Goal: Information Seeking & Learning: Learn about a topic

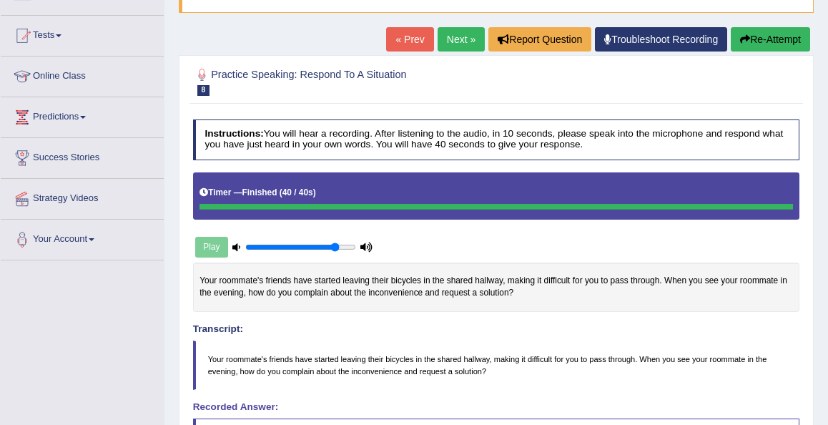
scroll to position [108, 0]
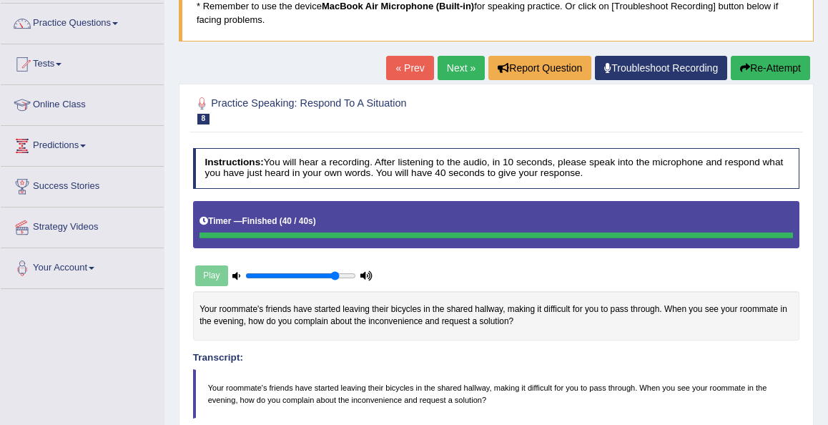
click at [452, 69] on link "Next »" at bounding box center [461, 68] width 47 height 24
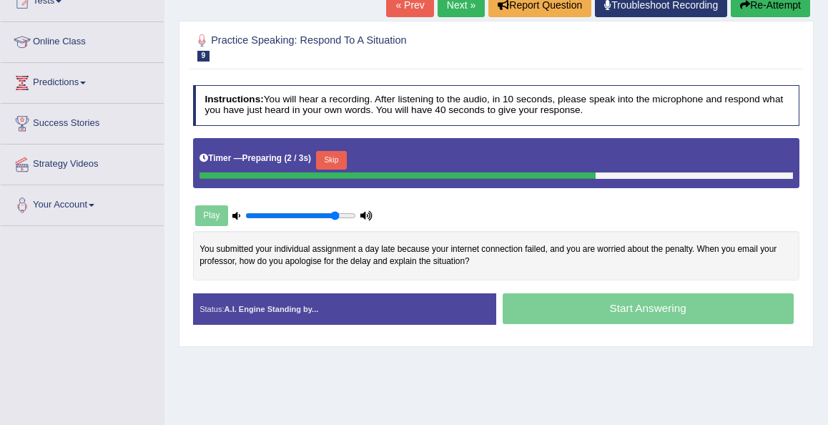
scroll to position [172, 0]
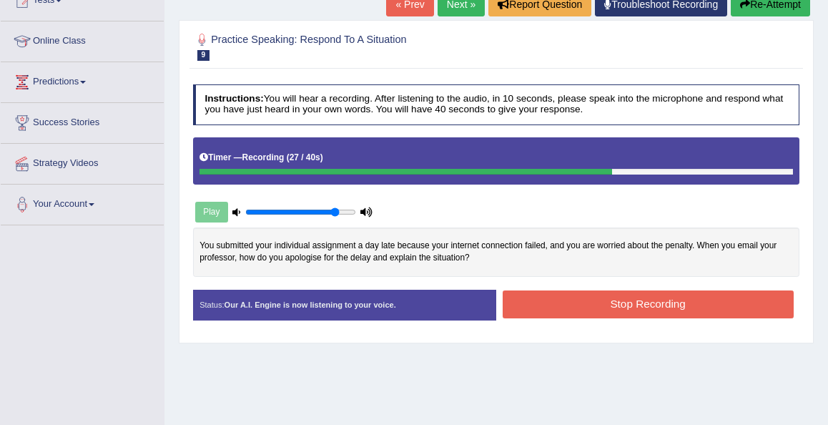
click at [521, 303] on button "Stop Recording" at bounding box center [648, 304] width 291 height 28
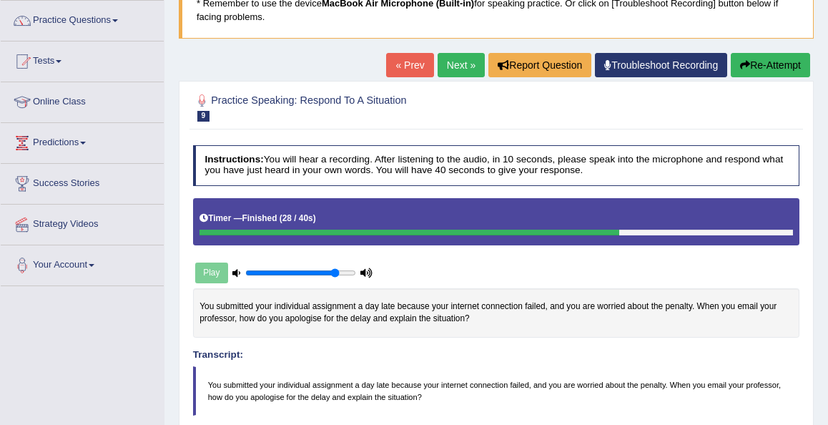
scroll to position [101, 0]
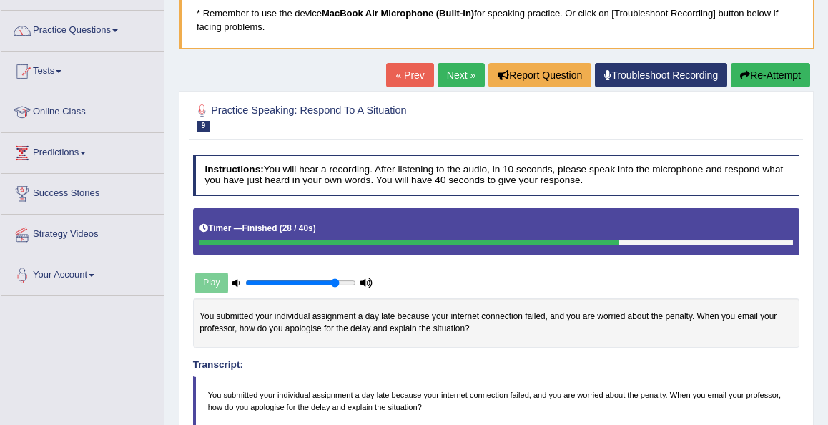
click at [752, 81] on button "Re-Attempt" at bounding box center [770, 75] width 79 height 24
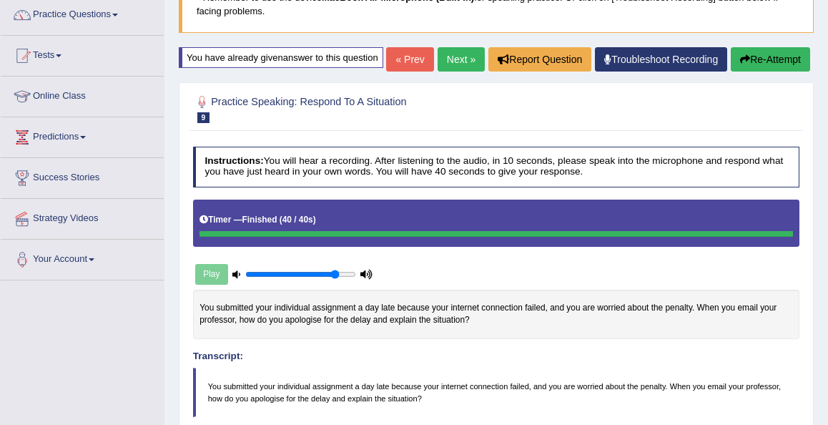
scroll to position [101, 0]
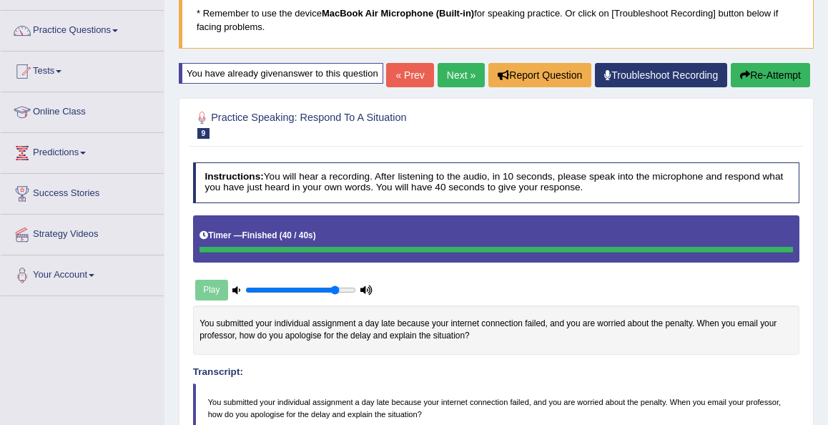
click at [461, 87] on link "Next »" at bounding box center [461, 75] width 47 height 24
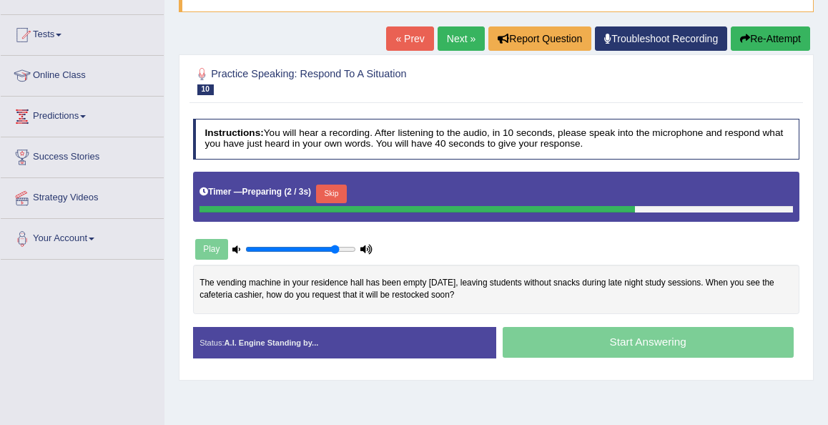
scroll to position [143, 0]
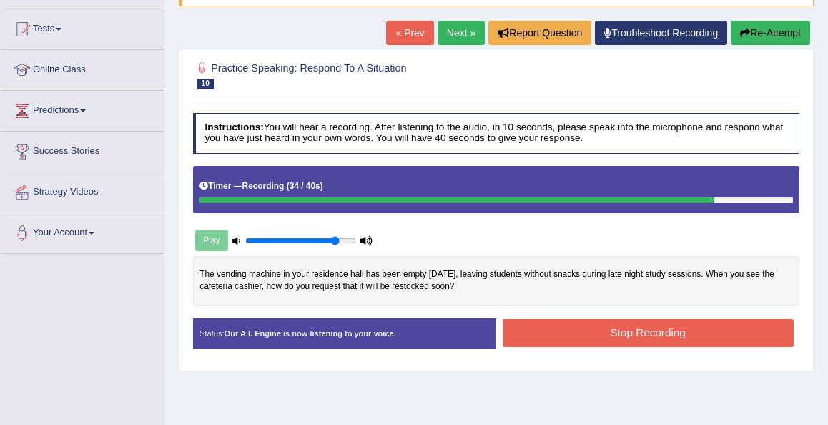
click at [515, 330] on button "Stop Recording" at bounding box center [648, 333] width 291 height 28
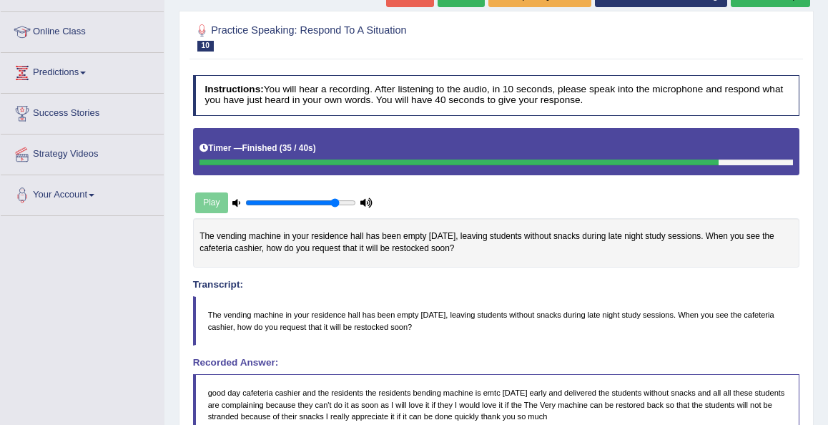
scroll to position [172, 0]
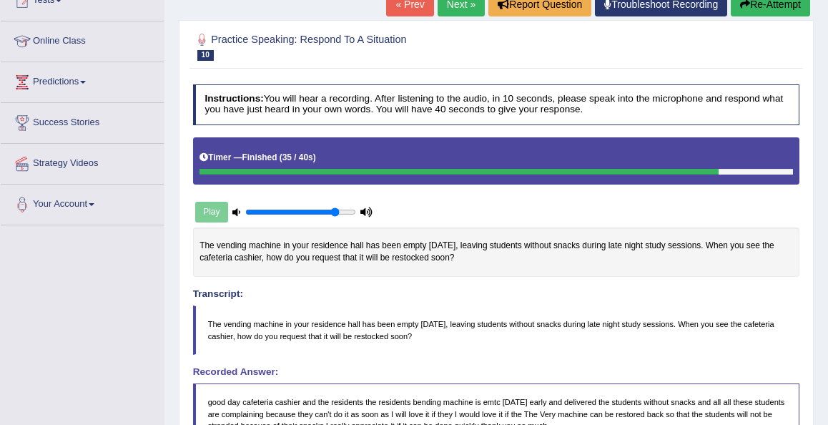
click at [765, 11] on button "Re-Attempt" at bounding box center [770, 4] width 79 height 24
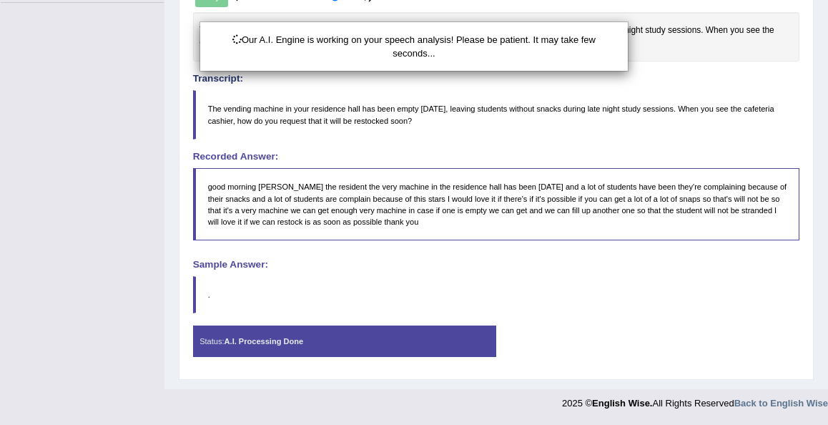
scroll to position [417, 0]
